Goal: Transaction & Acquisition: Purchase product/service

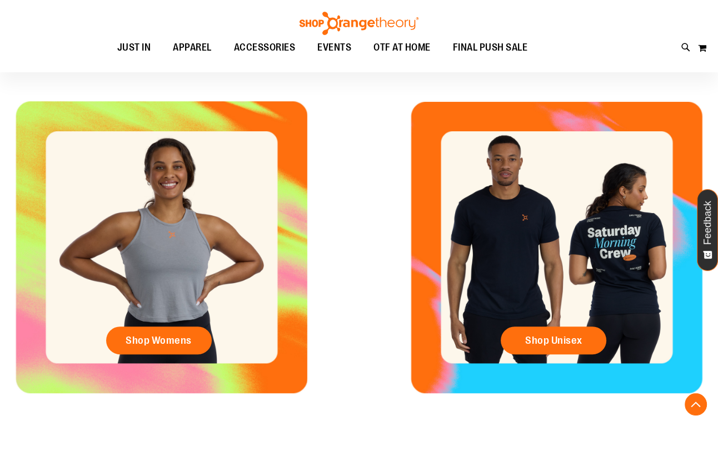
scroll to position [404, 0]
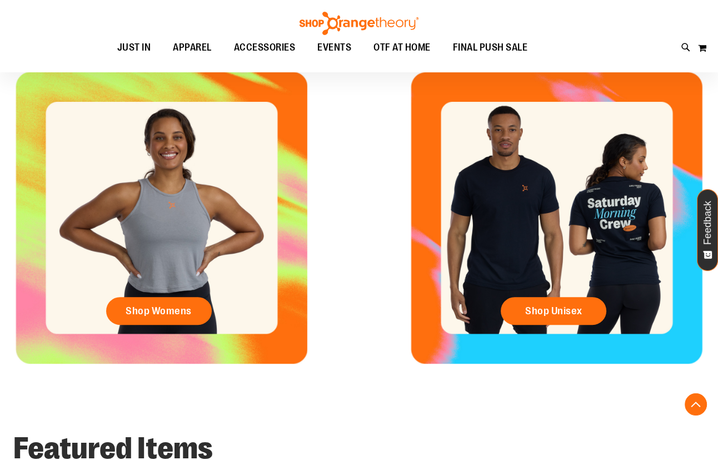
click at [626, 220] on div "Shop Unisex" at bounding box center [556, 218] width 323 height 292
click at [586, 316] on link "Shop Unisex" at bounding box center [554, 311] width 106 height 28
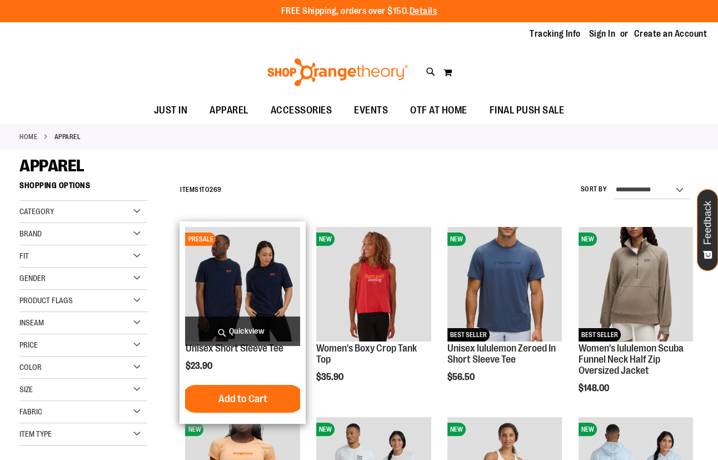
click at [265, 264] on img "product" at bounding box center [242, 284] width 115 height 115
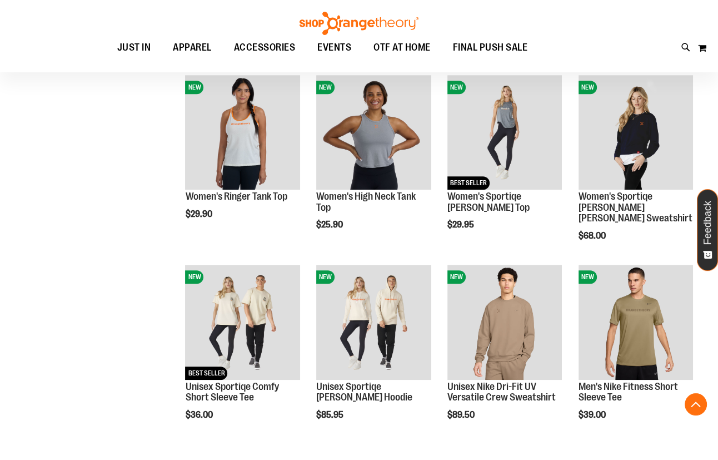
scroll to position [606, 0]
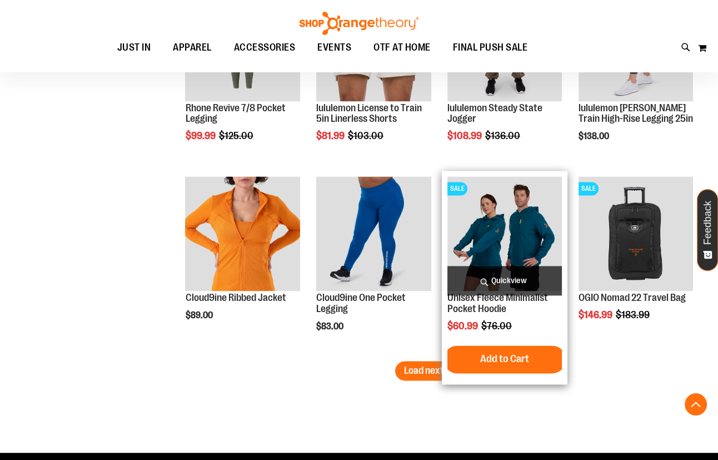
scroll to position [1465, 0]
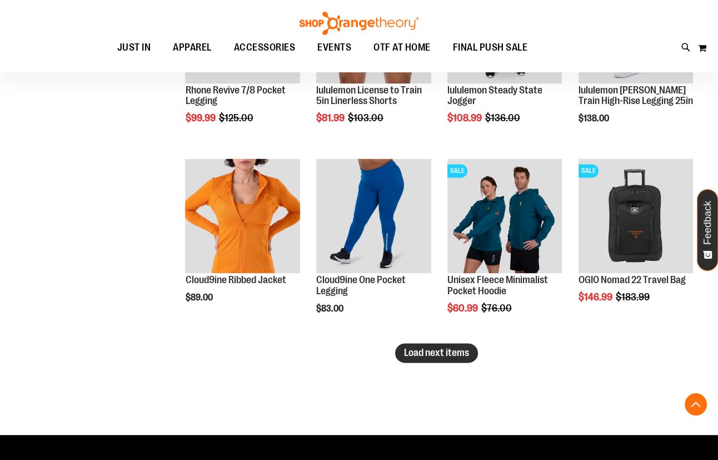
click at [414, 348] on span "Load next items" at bounding box center [436, 352] width 65 height 11
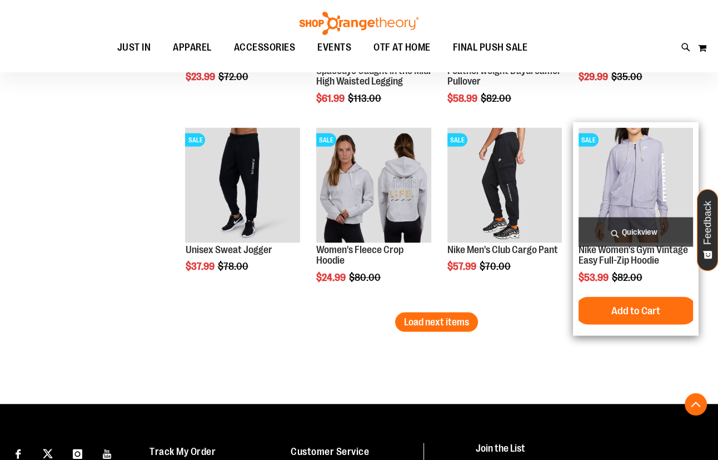
scroll to position [2071, 0]
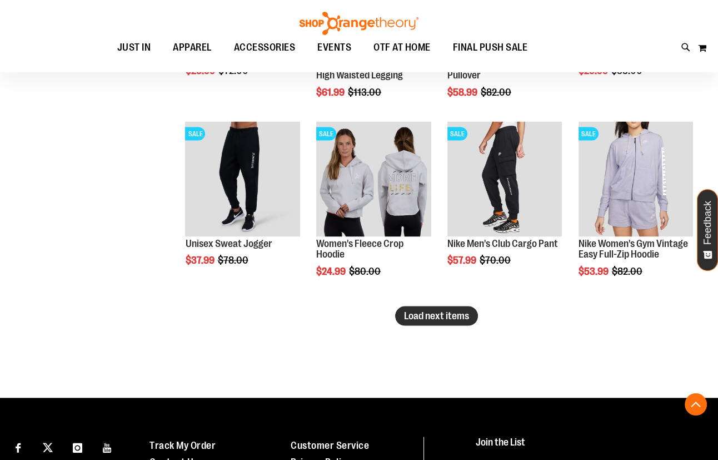
click at [455, 316] on span "Load next items" at bounding box center [436, 315] width 65 height 11
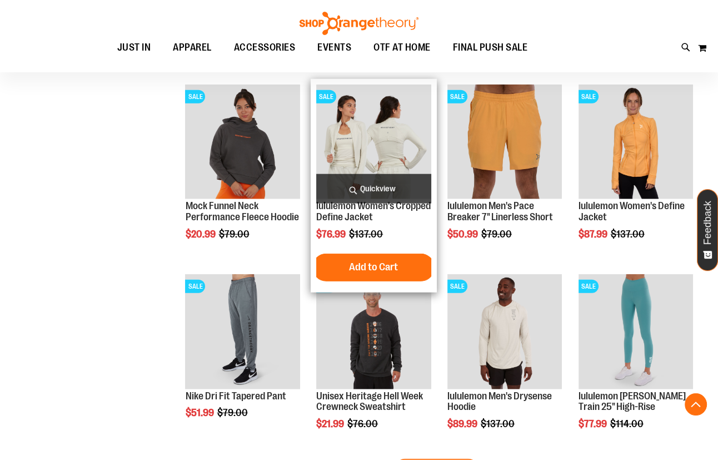
scroll to position [2576, 0]
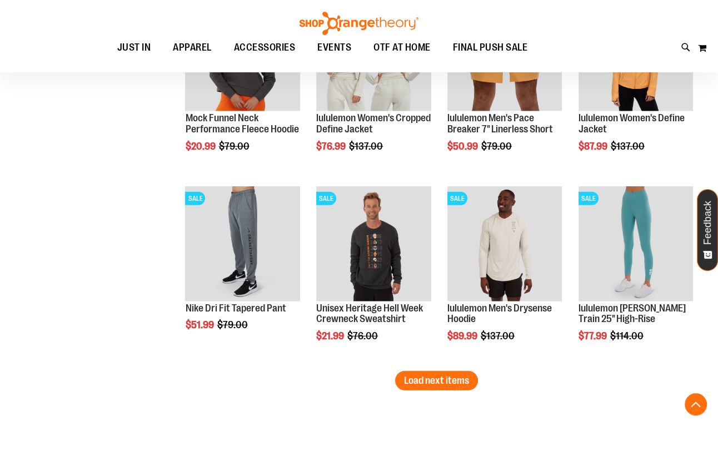
click at [429, 382] on span "Load next items" at bounding box center [436, 380] width 65 height 11
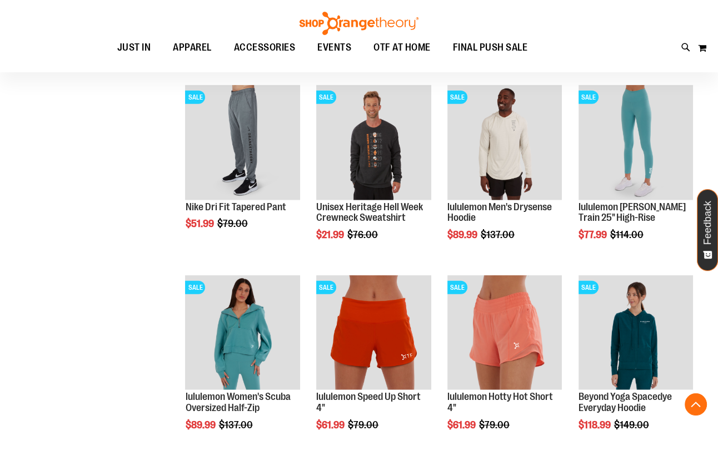
scroll to position [3031, 0]
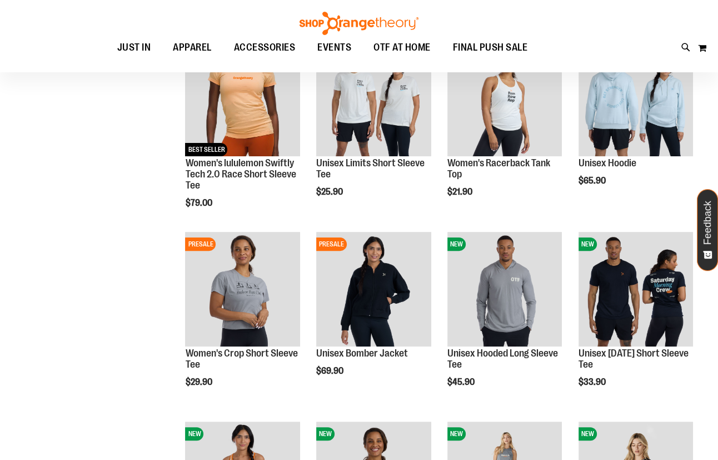
scroll to position [32, 0]
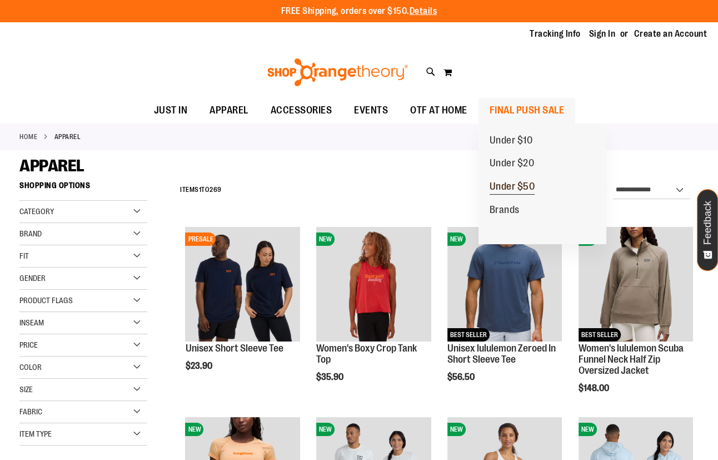
click at [530, 188] on span "Under $50" at bounding box center [513, 188] width 46 height 14
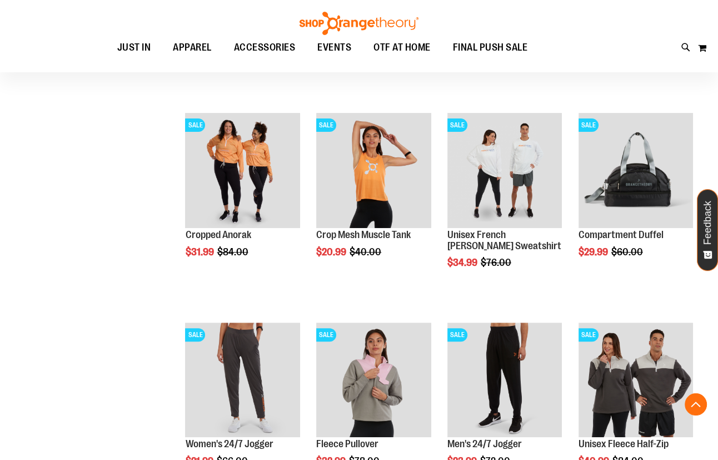
scroll to position [505, 0]
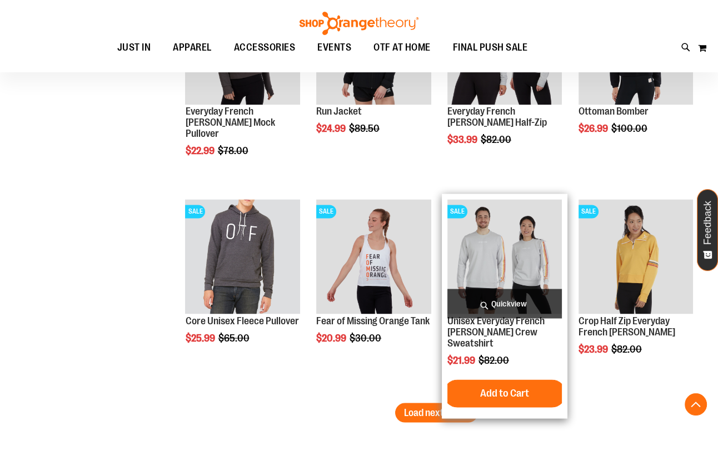
scroll to position [1718, 0]
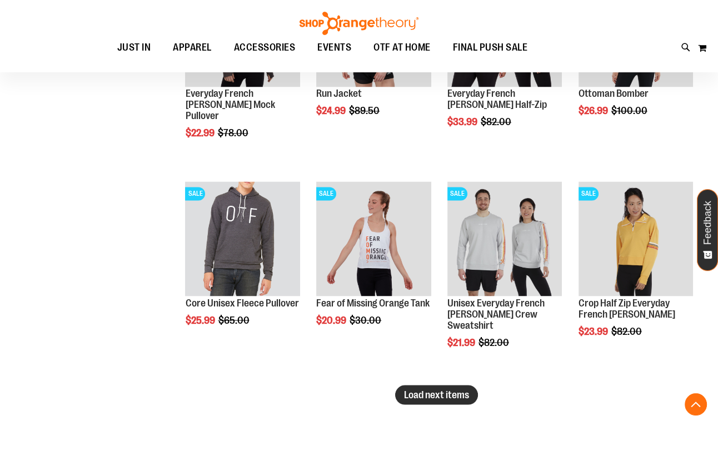
click at [427, 397] on span "Load next items" at bounding box center [436, 394] width 65 height 11
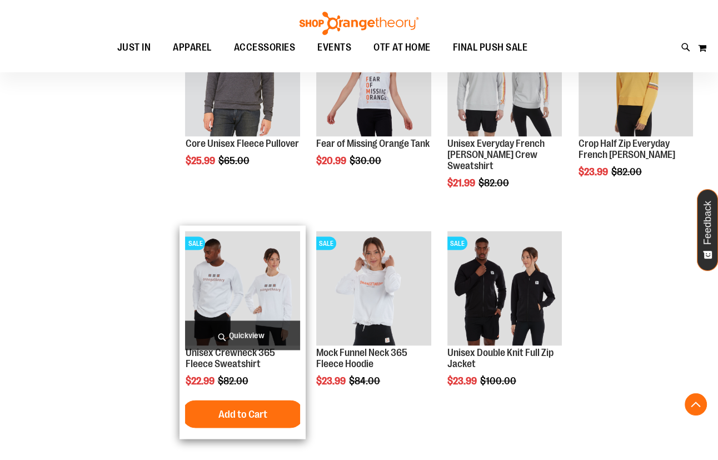
scroll to position [1869, 0]
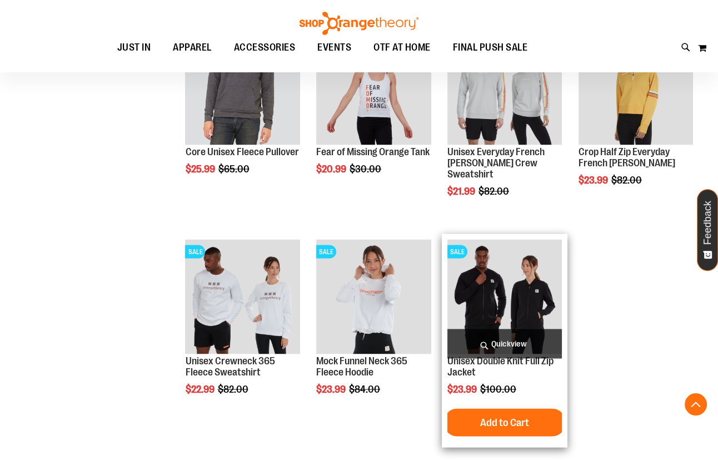
click at [541, 278] on img "product" at bounding box center [504, 296] width 115 height 115
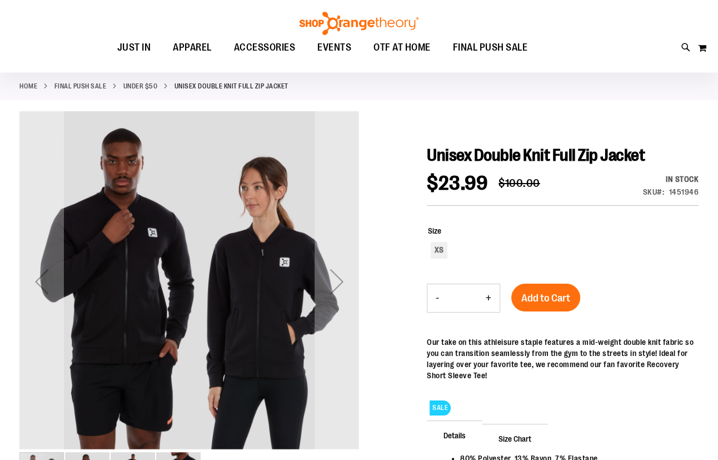
scroll to position [50, 0]
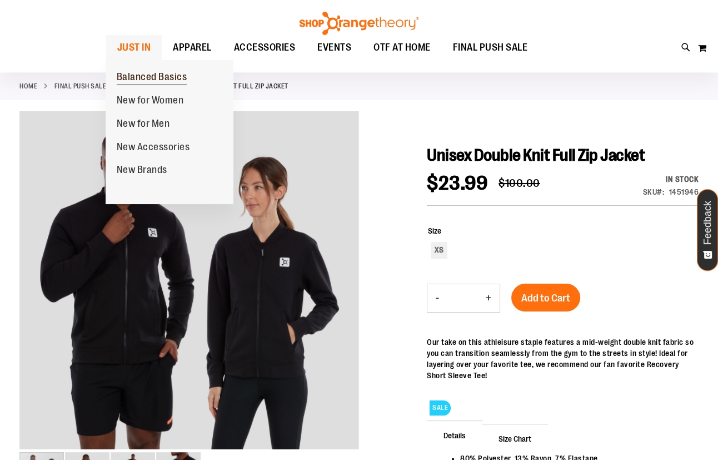
click at [162, 73] on span "Balanced Basics" at bounding box center [152, 78] width 71 height 14
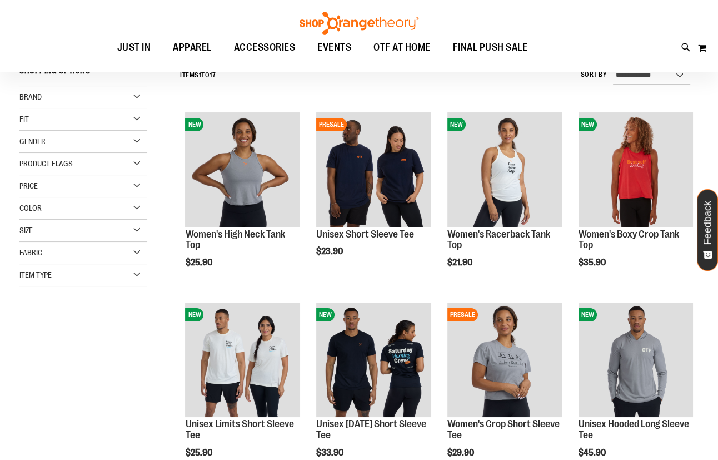
scroll to position [151, 0]
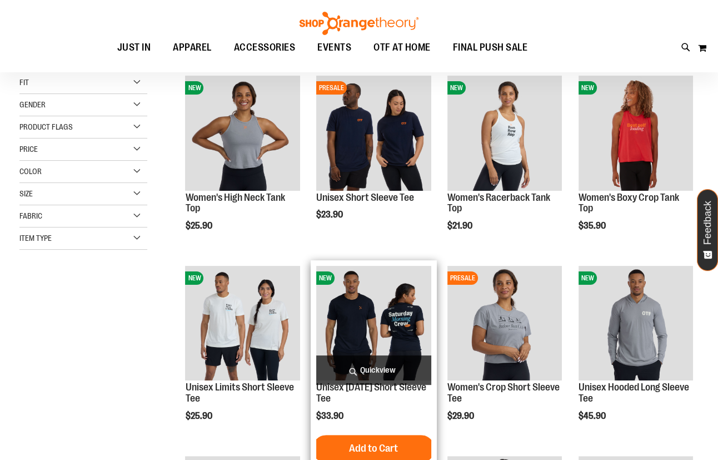
click at [380, 316] on img "product" at bounding box center [373, 323] width 115 height 115
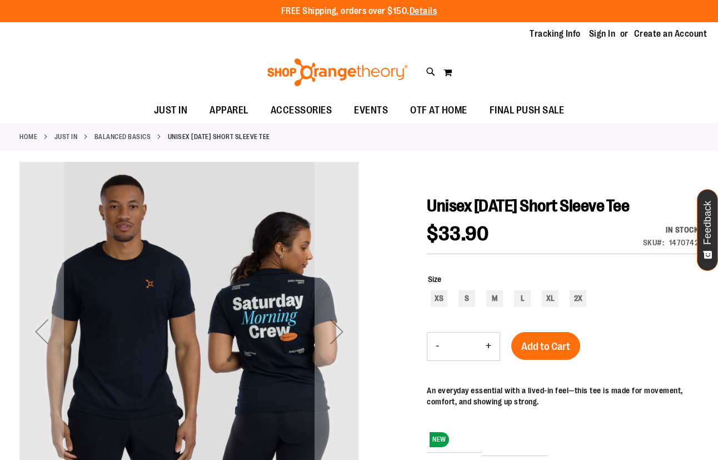
scroll to position [50, 0]
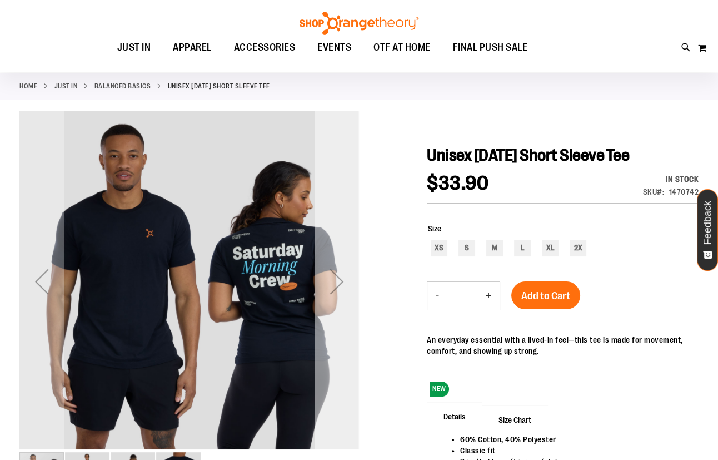
click at [334, 291] on div "Next" at bounding box center [337, 281] width 44 height 44
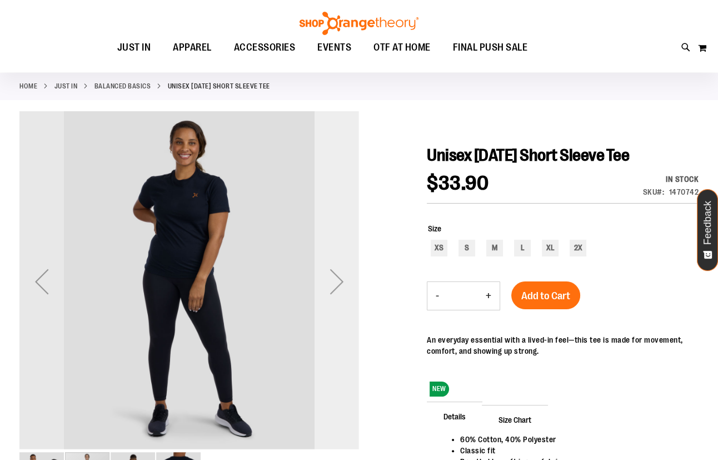
click at [334, 291] on div "Next" at bounding box center [337, 281] width 44 height 44
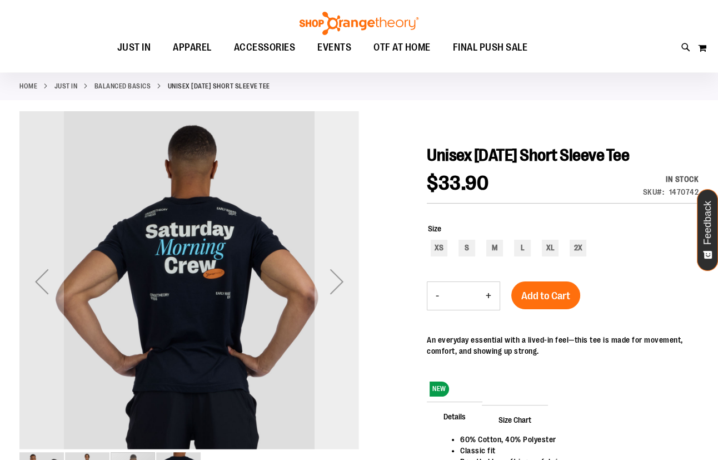
click at [334, 291] on div "Next" at bounding box center [337, 281] width 44 height 44
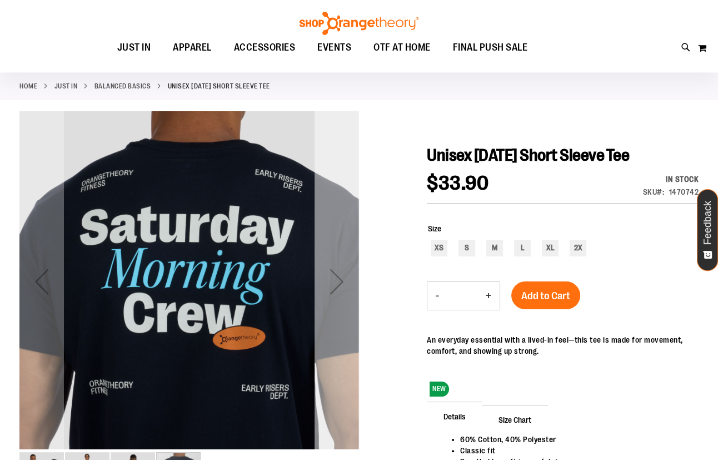
click at [344, 283] on div "Next" at bounding box center [337, 281] width 44 height 44
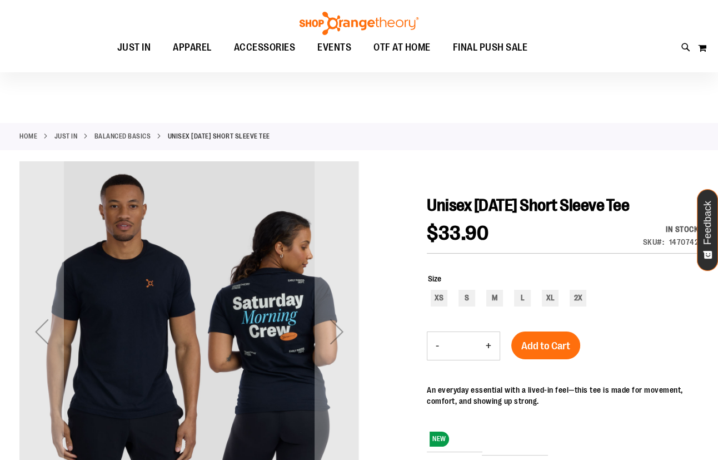
scroll to position [0, 0]
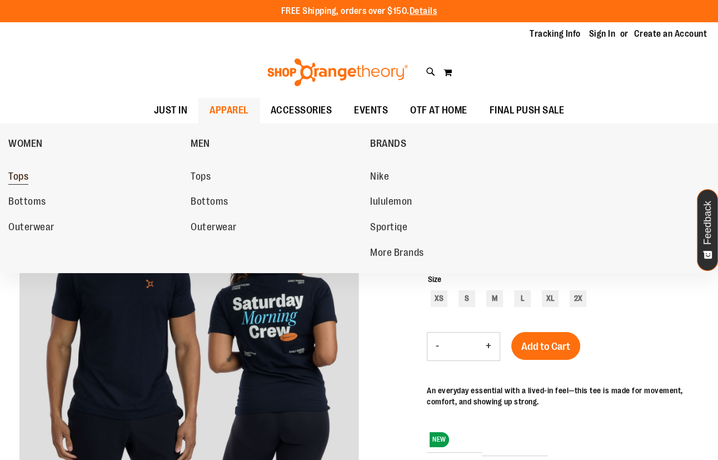
click at [16, 179] on span "Tops" at bounding box center [18, 178] width 20 height 14
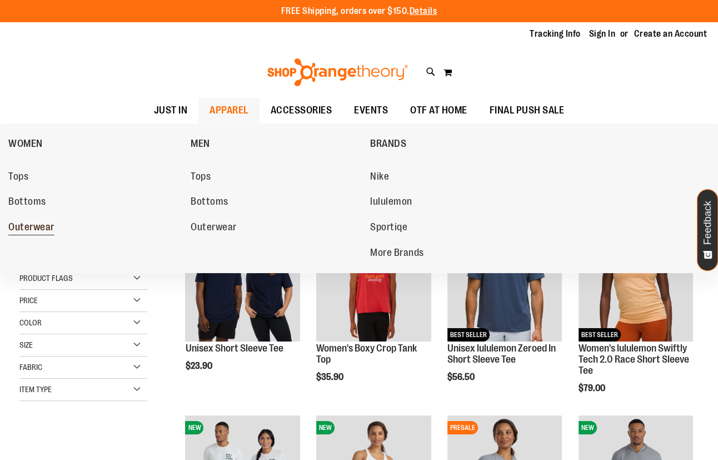
click at [44, 230] on span "Outerwear" at bounding box center [31, 228] width 46 height 14
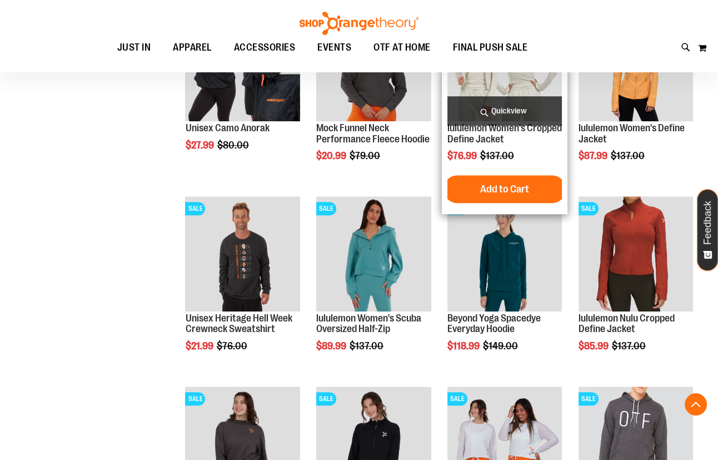
scroll to position [808, 0]
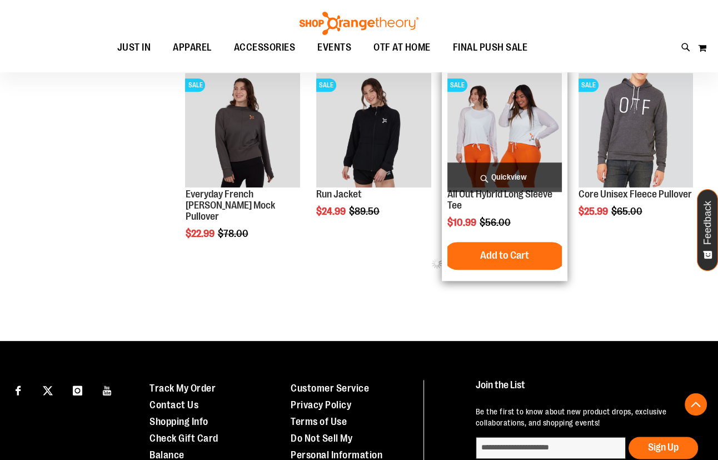
scroll to position [1111, 0]
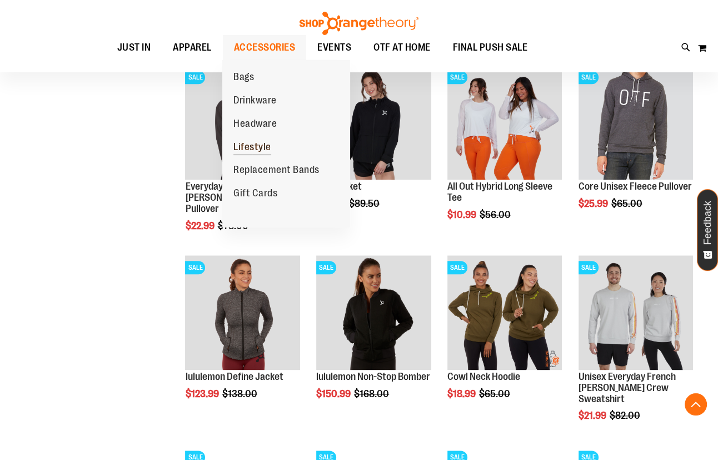
click at [271, 147] on link "Lifestyle" at bounding box center [252, 147] width 60 height 23
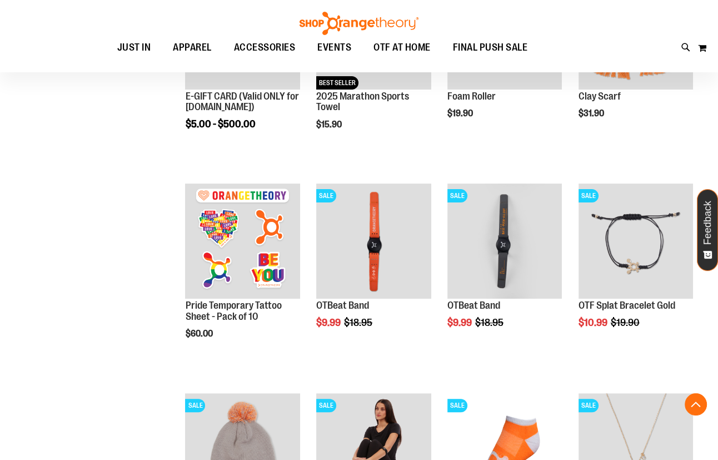
scroll to position [302, 0]
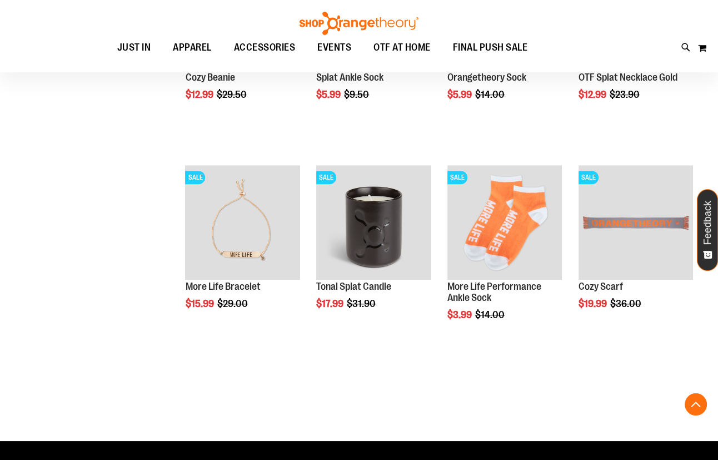
scroll to position [706, 0]
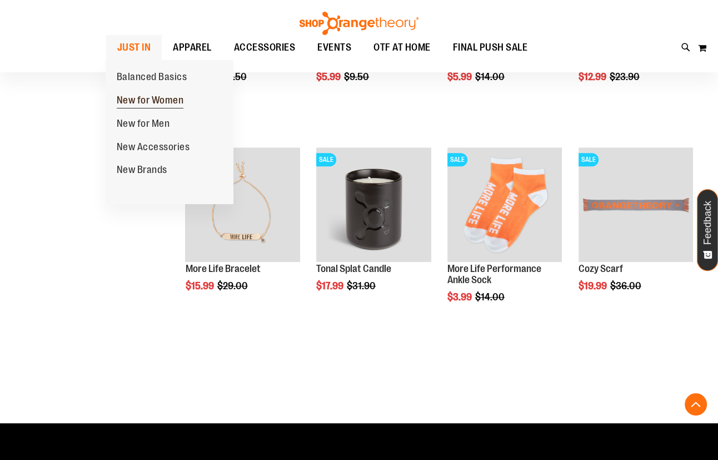
click at [147, 97] on span "New for Women" at bounding box center [150, 101] width 67 height 14
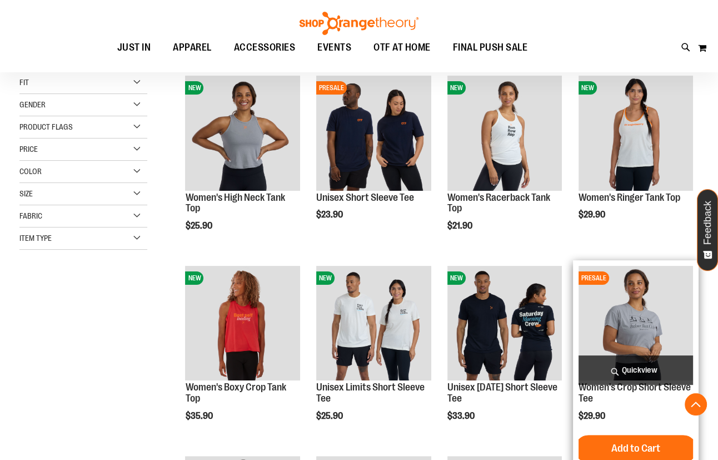
scroll to position [201, 0]
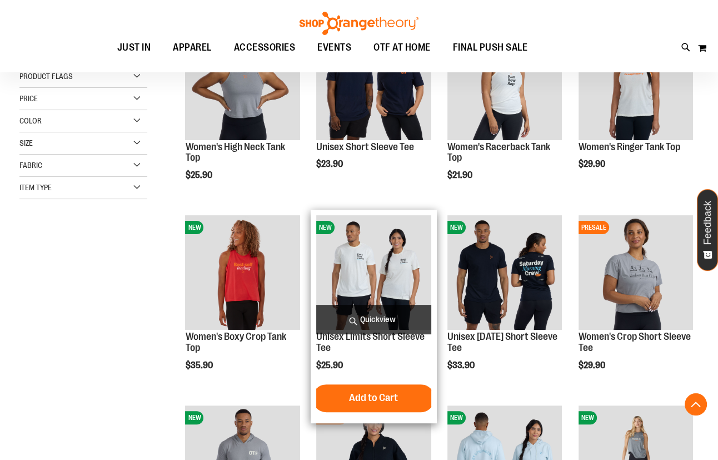
click at [382, 264] on img "product" at bounding box center [373, 272] width 115 height 115
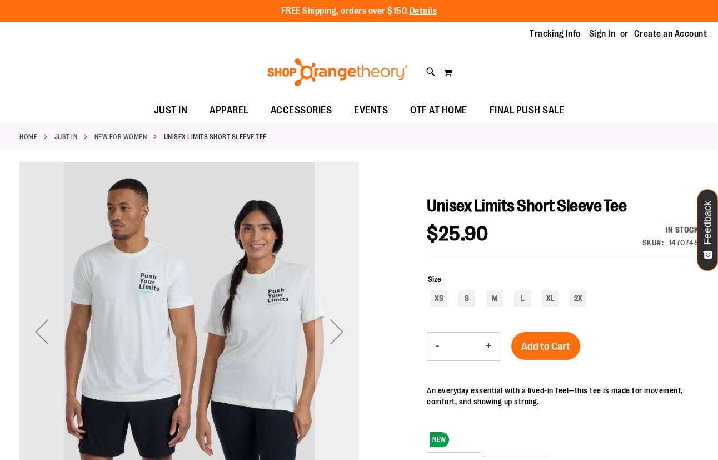
click at [332, 336] on div "Next" at bounding box center [337, 331] width 44 height 44
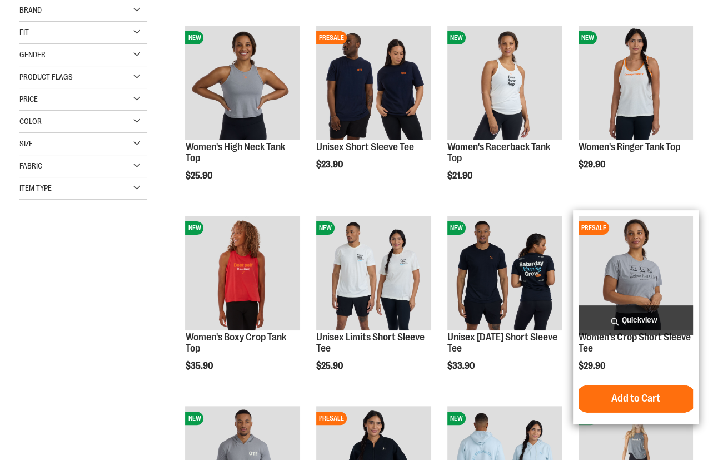
scroll to position [201, 0]
click at [660, 258] on img "product" at bounding box center [636, 273] width 115 height 115
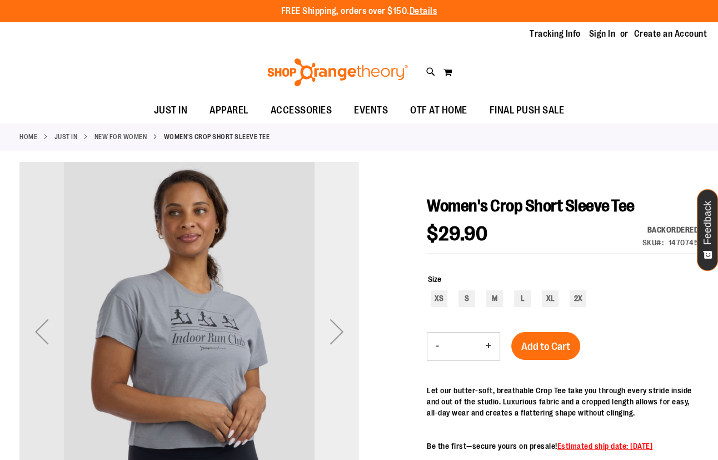
click at [343, 328] on div "Next" at bounding box center [337, 331] width 44 height 44
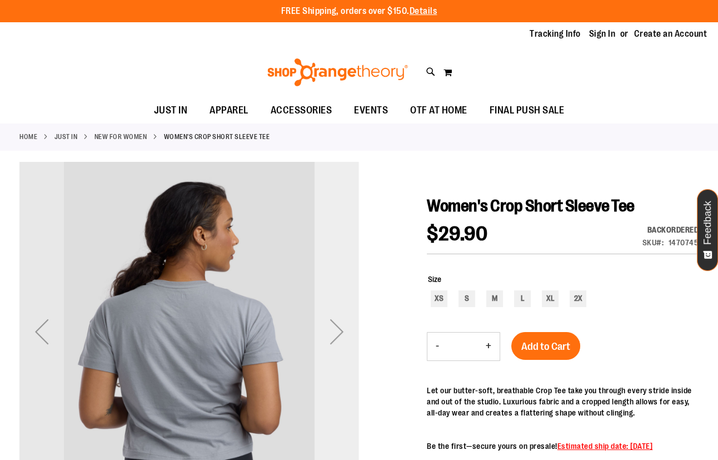
click at [343, 328] on div "Next" at bounding box center [337, 331] width 44 height 44
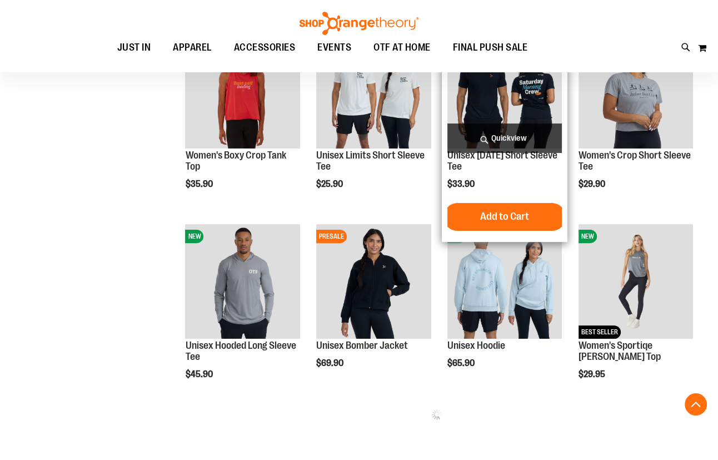
scroll to position [281, 0]
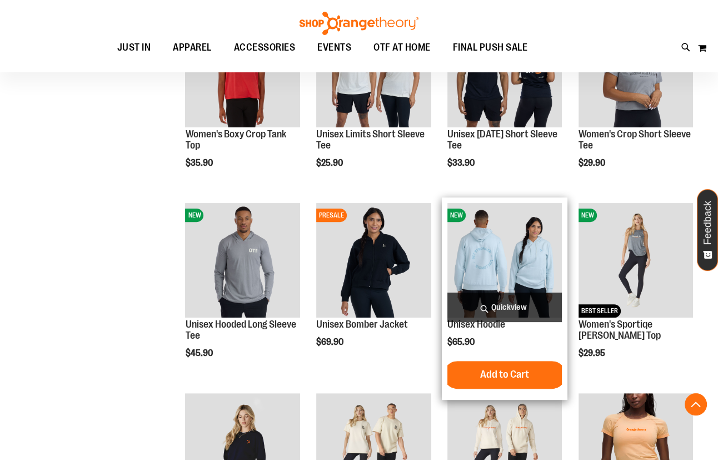
click at [532, 261] on img "product" at bounding box center [504, 260] width 115 height 115
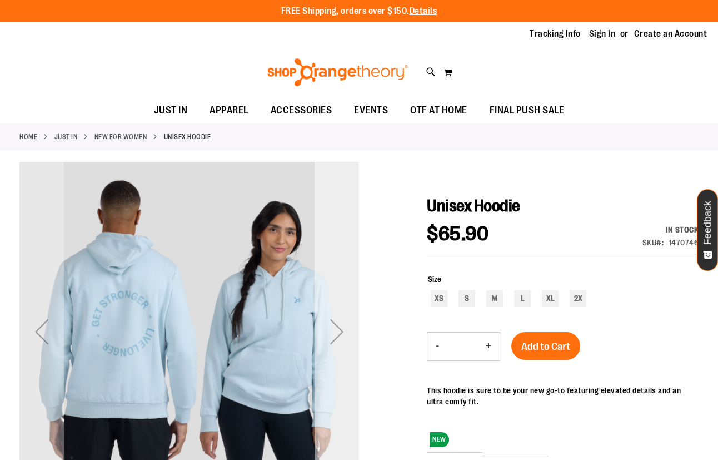
click at [339, 335] on div "Next" at bounding box center [337, 331] width 44 height 44
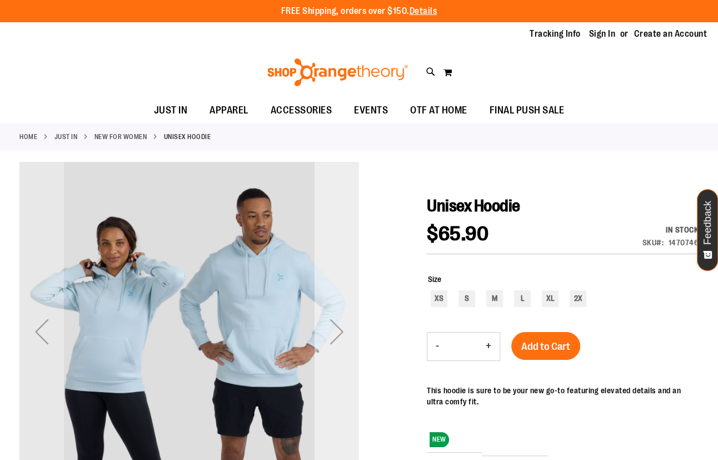
click at [339, 335] on div "Next" at bounding box center [337, 331] width 44 height 44
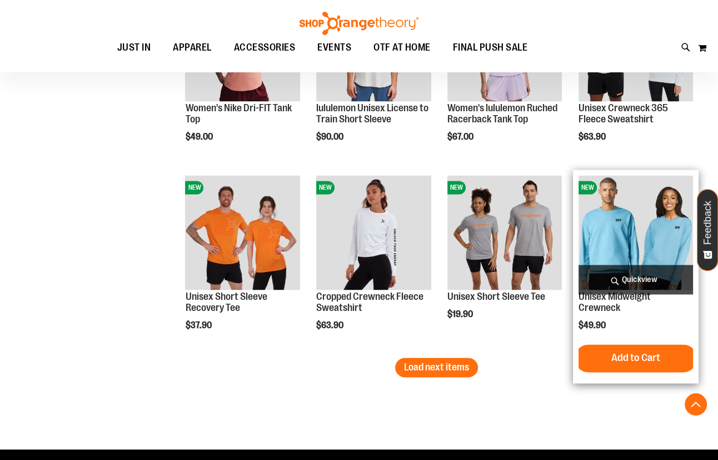
scroll to position [1566, 0]
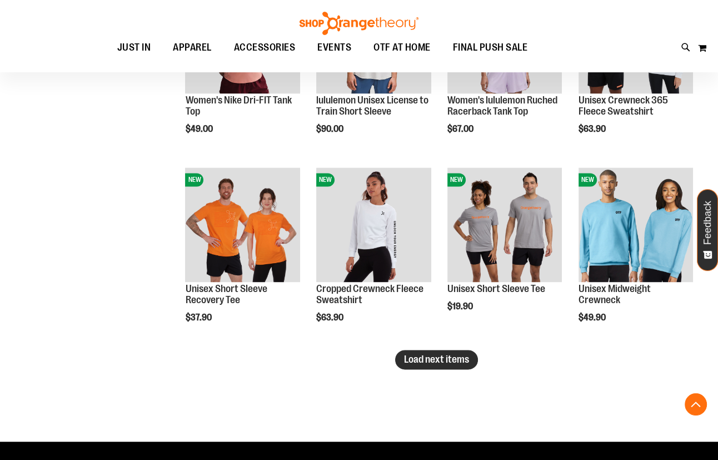
click at [418, 360] on span "Load next items" at bounding box center [436, 359] width 65 height 11
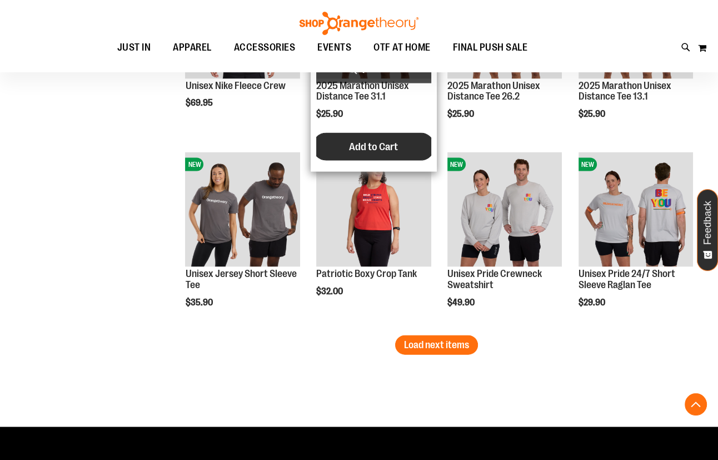
scroll to position [2122, 0]
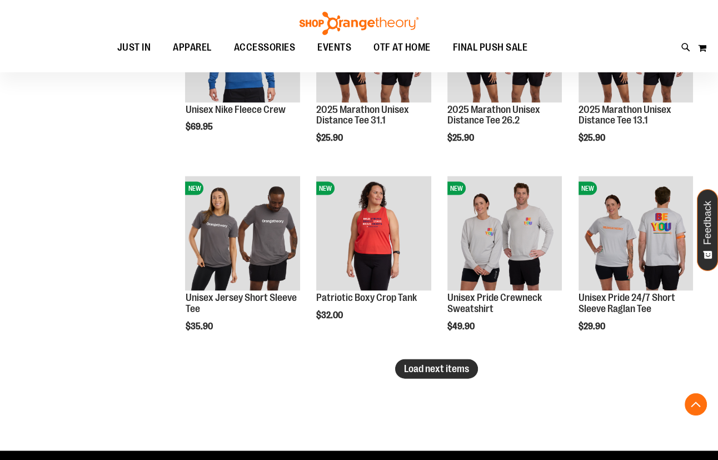
click at [410, 372] on span "Load next items" at bounding box center [436, 368] width 65 height 11
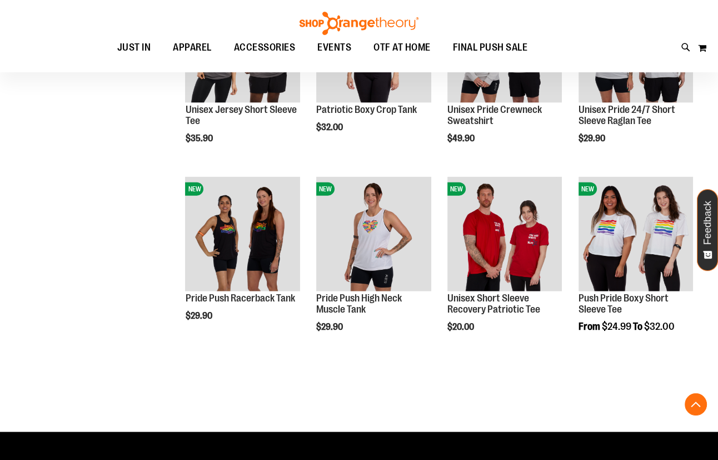
scroll to position [2309, 0]
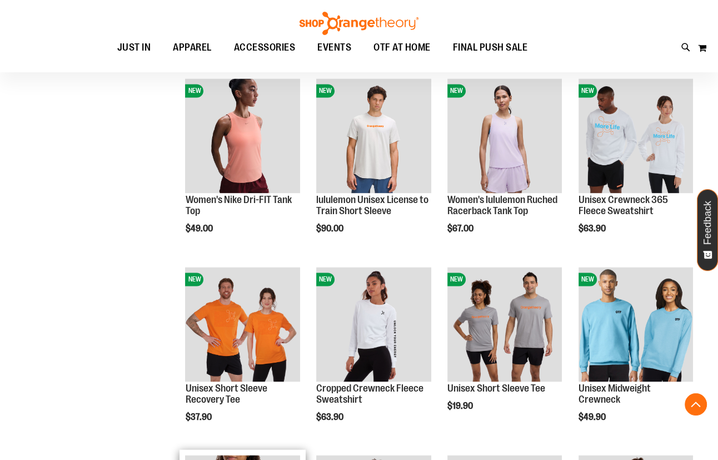
scroll to position [1450, 0]
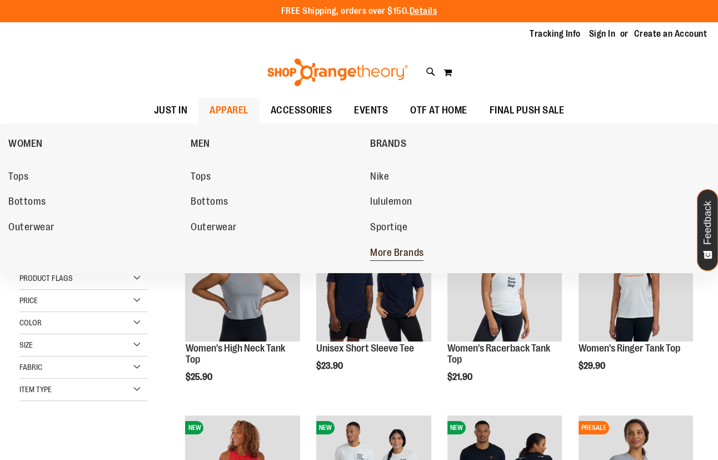
click at [395, 255] on span "More Brands" at bounding box center [397, 254] width 54 height 14
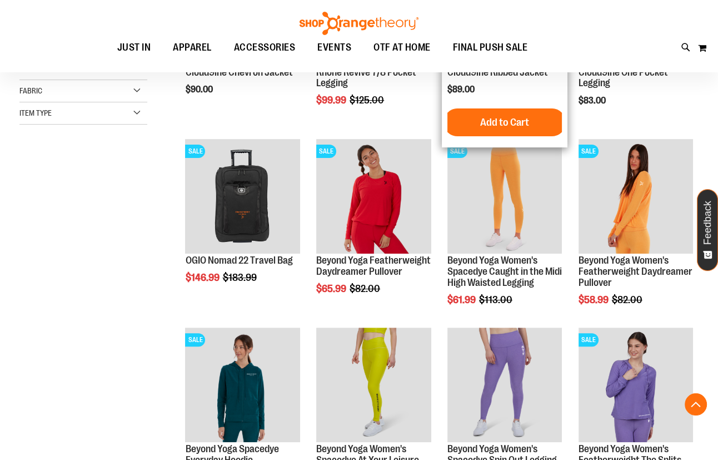
scroll to position [302, 0]
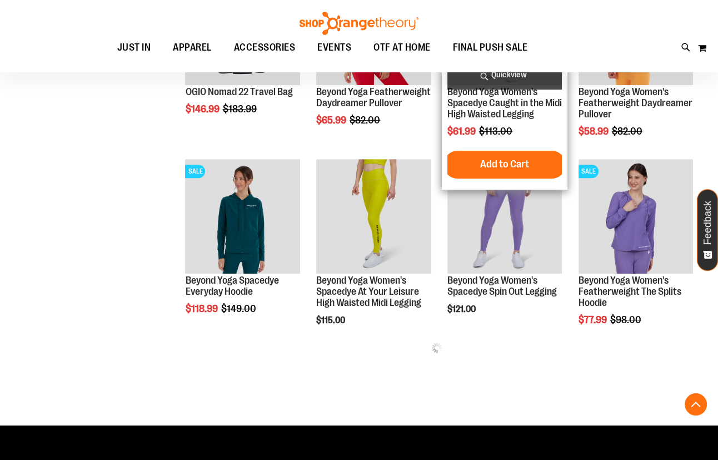
scroll to position [454, 0]
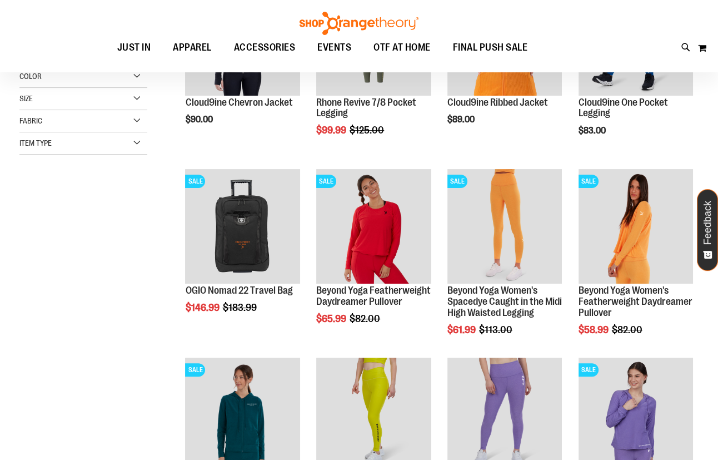
scroll to position [50, 0]
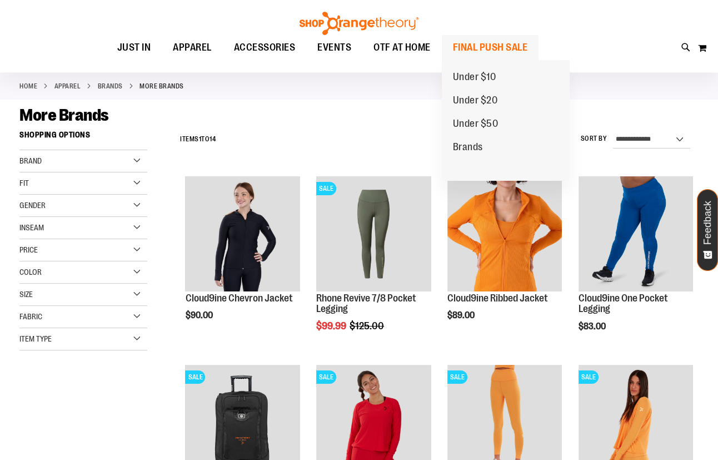
click at [458, 56] on span "FINAL PUSH SALE" at bounding box center [490, 47] width 75 height 25
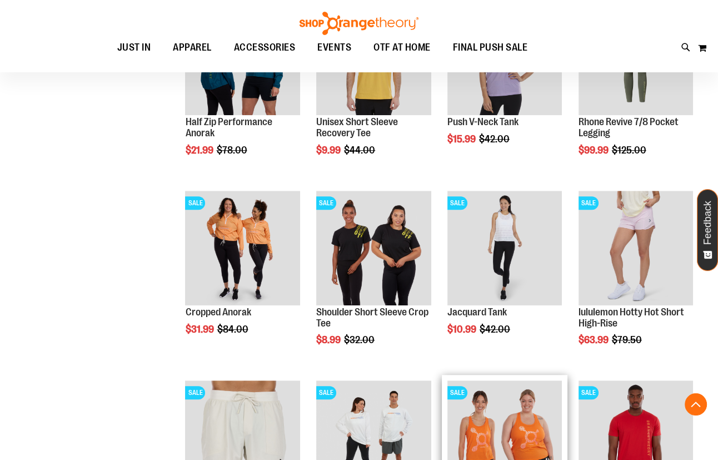
scroll to position [858, 0]
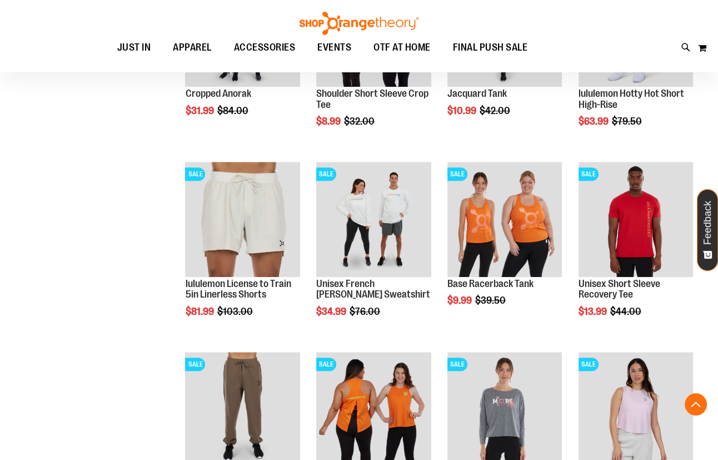
scroll to position [808, 0]
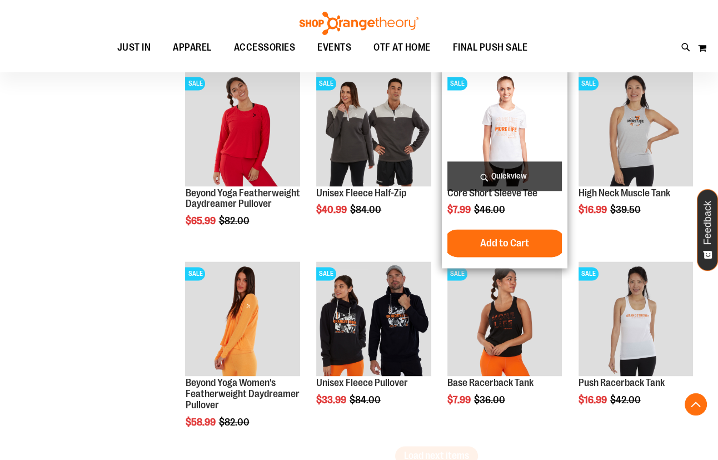
scroll to position [1718, 0]
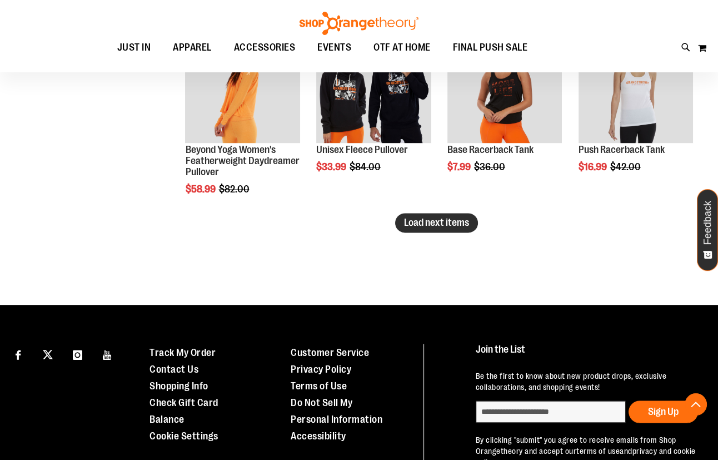
click at [424, 226] on span "Load next items" at bounding box center [436, 222] width 65 height 11
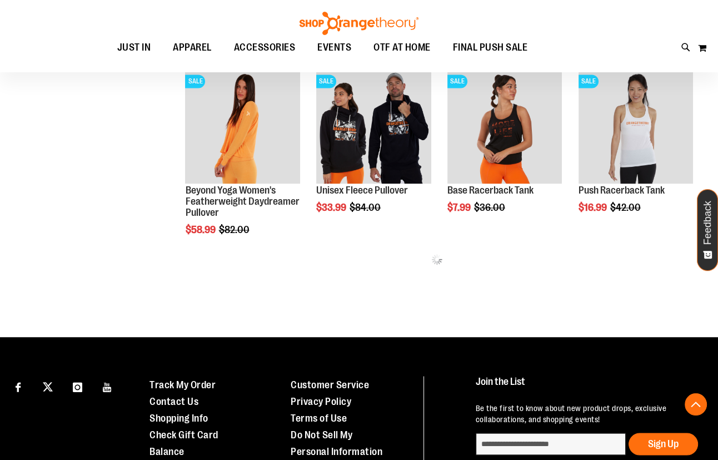
scroll to position [1616, 0]
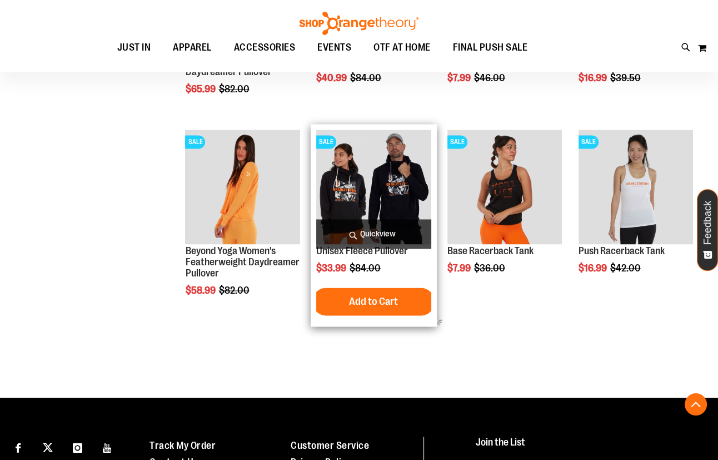
click at [375, 198] on img "product" at bounding box center [373, 187] width 115 height 115
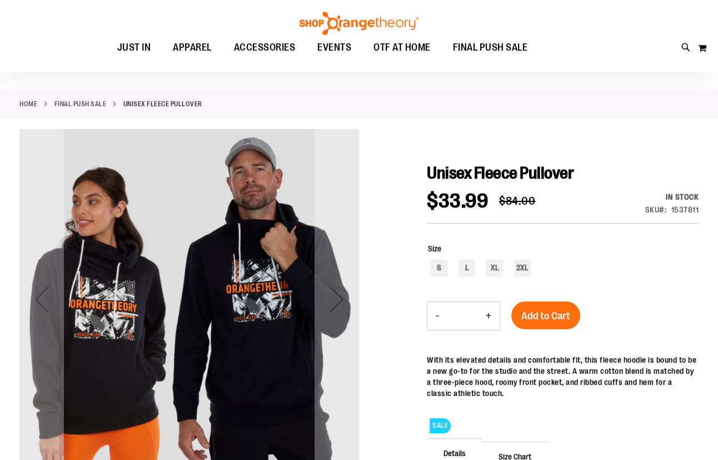
scroll to position [50, 0]
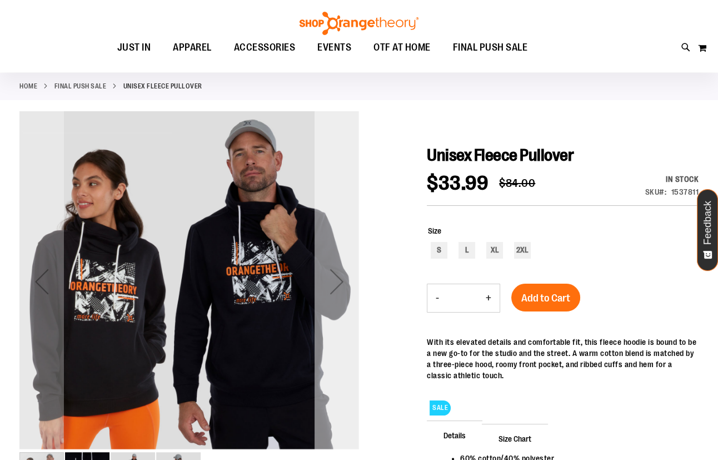
click at [321, 253] on div "Next" at bounding box center [337, 281] width 44 height 340
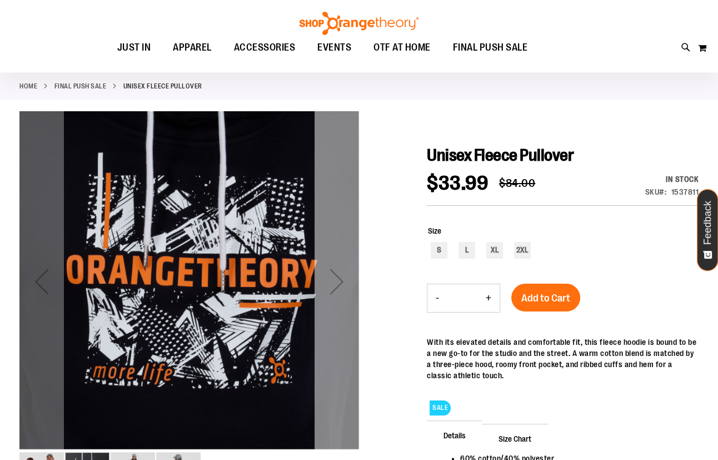
click at [325, 257] on div "Next" at bounding box center [337, 281] width 44 height 340
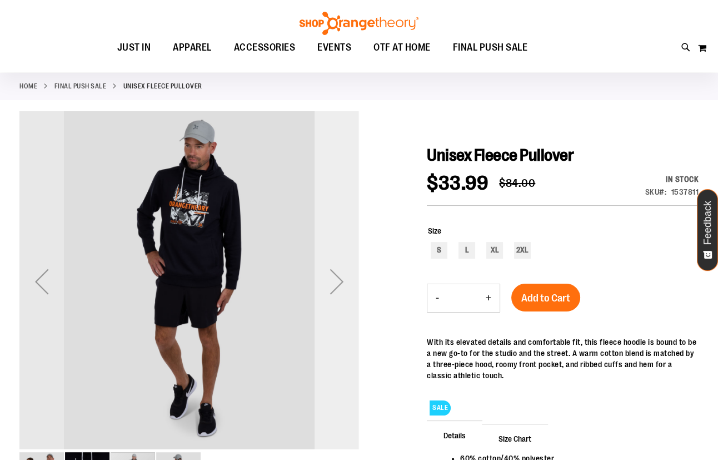
click at [325, 259] on div "Next" at bounding box center [337, 281] width 44 height 44
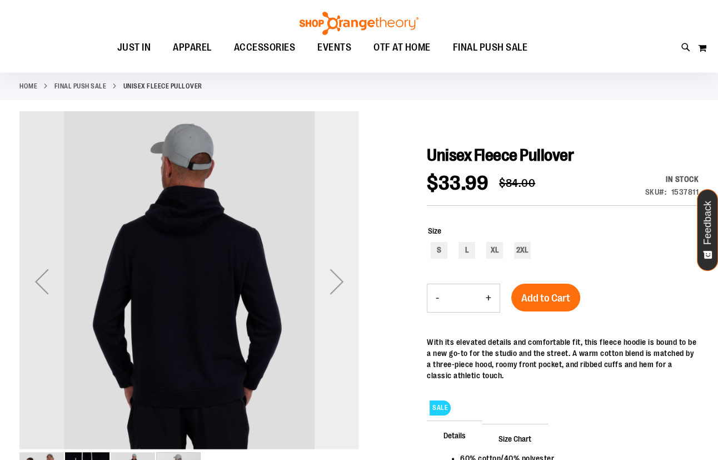
click at [325, 259] on div "Next" at bounding box center [337, 281] width 44 height 44
